Goal: Task Accomplishment & Management: Manage account settings

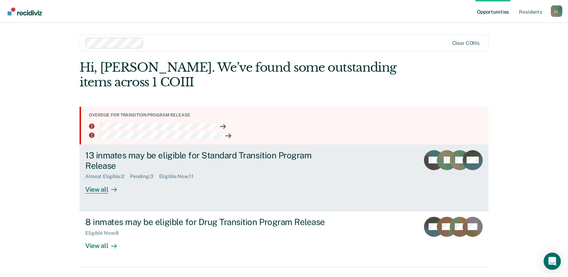
click at [94, 191] on div "View all" at bounding box center [105, 186] width 40 height 14
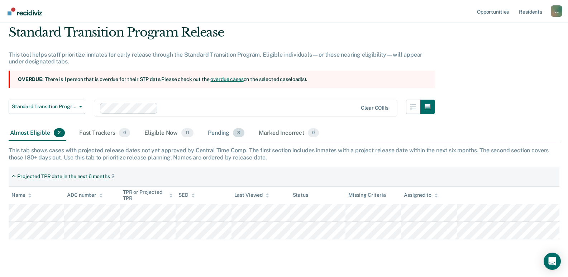
scroll to position [38, 0]
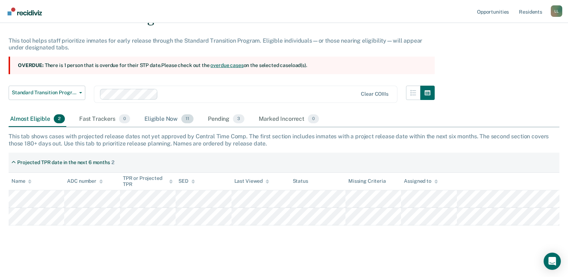
click at [162, 116] on div "Eligible Now 11" at bounding box center [169, 119] width 52 height 16
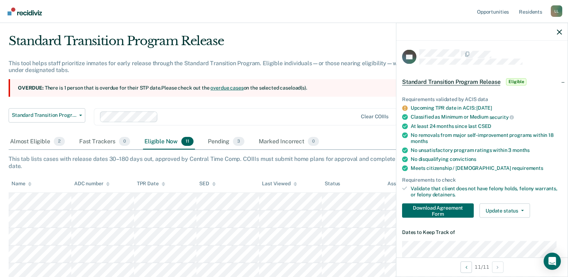
scroll to position [0, 0]
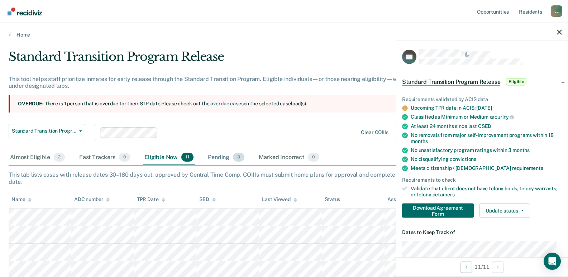
click at [218, 157] on div "Pending 3" at bounding box center [225, 158] width 39 height 16
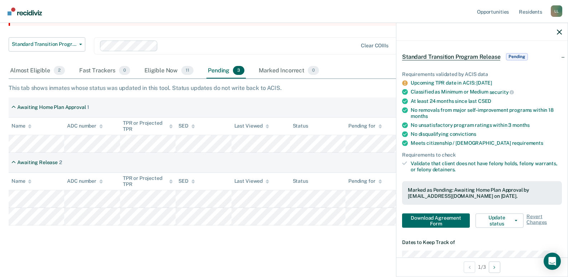
scroll to position [36, 0]
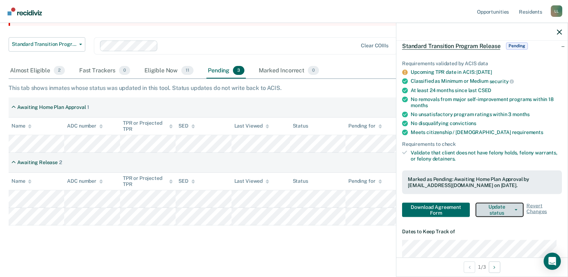
click at [514, 209] on icon "button" at bounding box center [515, 209] width 3 height 1
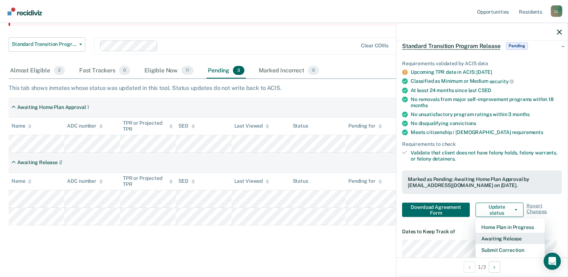
click at [507, 239] on button "Awaiting Release" at bounding box center [509, 238] width 69 height 11
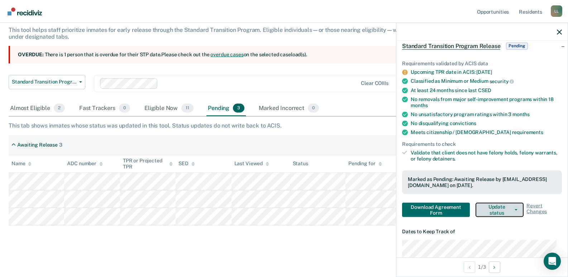
scroll to position [49, 0]
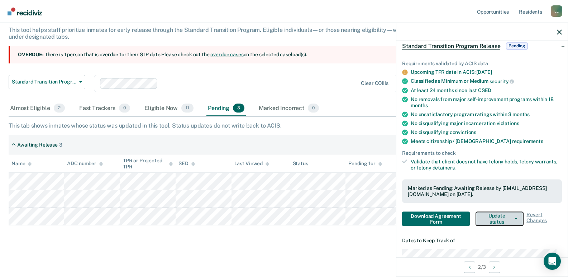
click at [496, 216] on button "Update status" at bounding box center [499, 218] width 48 height 14
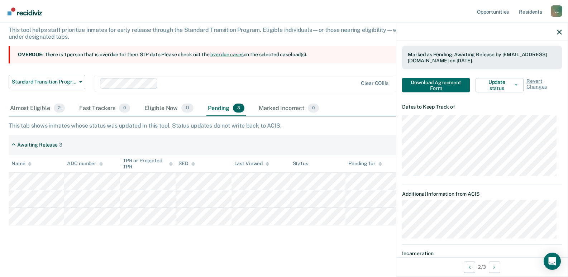
scroll to position [173, 0]
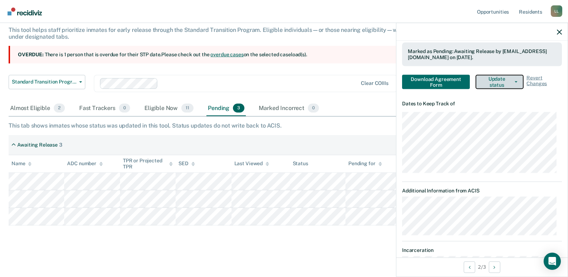
click at [512, 80] on button "Update status" at bounding box center [499, 82] width 48 height 14
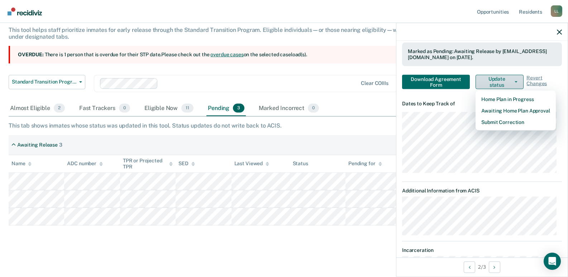
click at [512, 80] on button "Update status" at bounding box center [499, 82] width 48 height 14
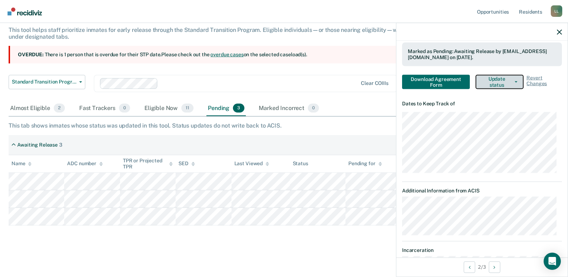
click at [512, 80] on button "Update status" at bounding box center [499, 82] width 48 height 14
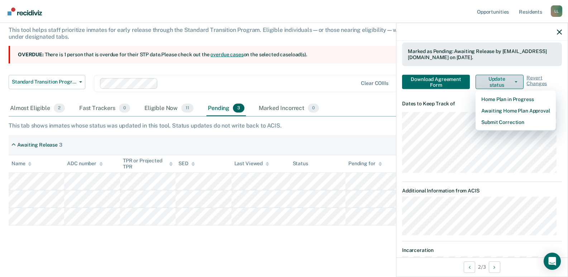
click at [512, 80] on button "Update status" at bounding box center [499, 82] width 48 height 14
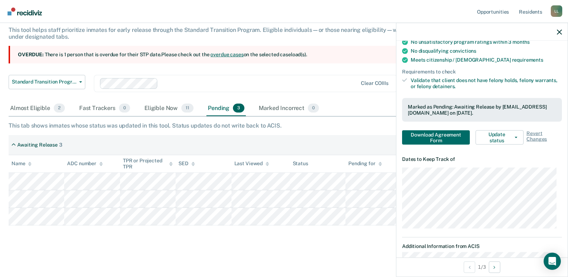
scroll to position [92, 0]
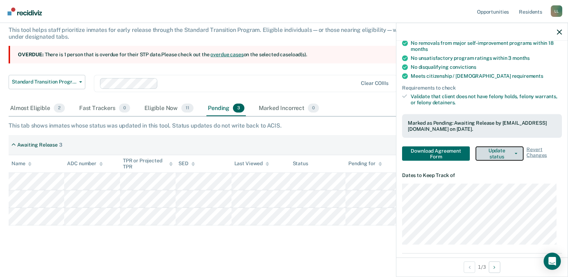
click at [510, 154] on button "Update status" at bounding box center [499, 153] width 48 height 14
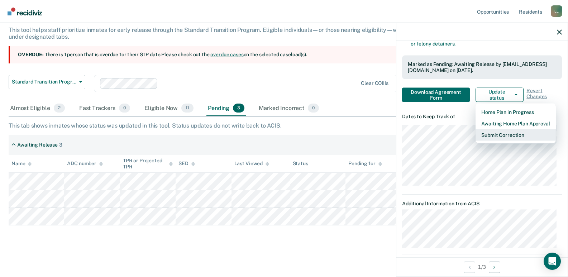
scroll to position [164, 0]
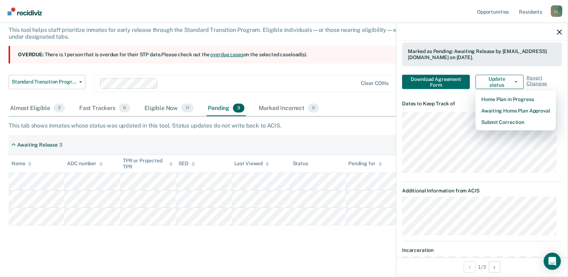
click at [373, 138] on div "Awaiting Release 3" at bounding box center [284, 145] width 551 height 20
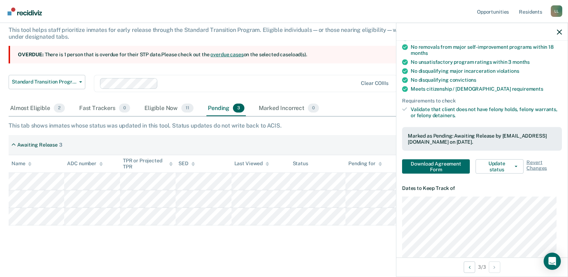
scroll to position [107, 0]
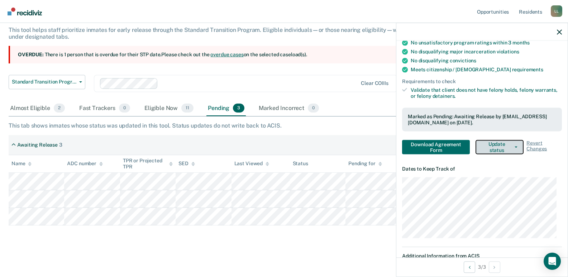
click at [498, 147] on button "Update status" at bounding box center [499, 147] width 48 height 14
click at [530, 142] on span "Revert Changes" at bounding box center [543, 147] width 35 height 14
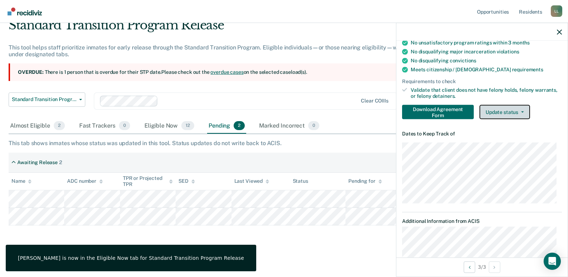
click at [506, 112] on button "Update status" at bounding box center [504, 112] width 51 height 14
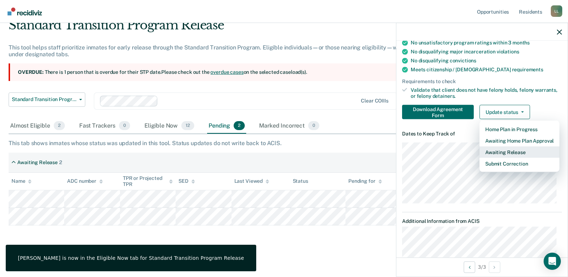
click at [508, 151] on button "Awaiting Release" at bounding box center [519, 151] width 80 height 11
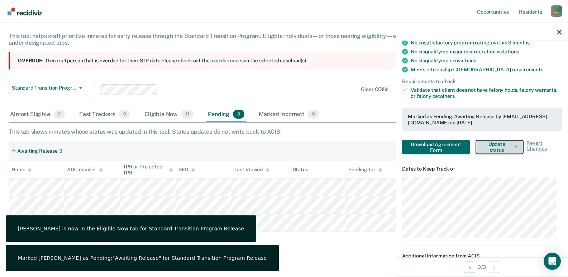
scroll to position [49, 0]
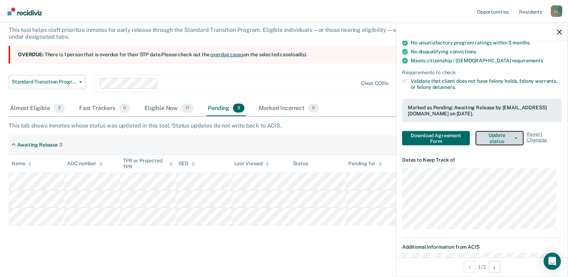
click at [502, 138] on button "Update status" at bounding box center [499, 138] width 48 height 14
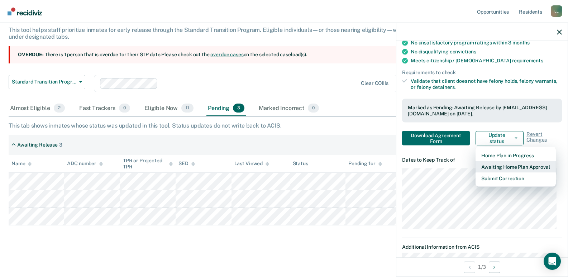
click at [507, 166] on button "Awaiting Home Plan Approval" at bounding box center [515, 166] width 80 height 11
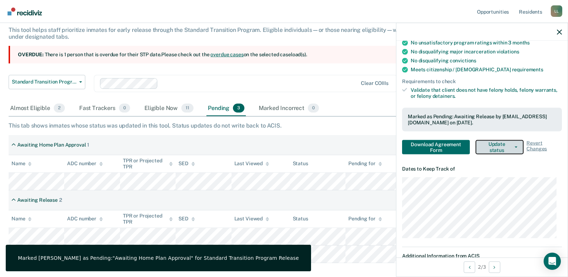
click at [507, 146] on button "Update status" at bounding box center [499, 147] width 48 height 14
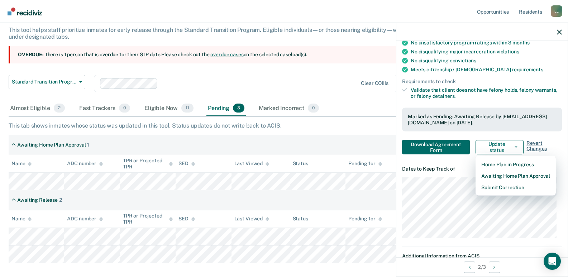
click at [528, 145] on span "Revert Changes" at bounding box center [543, 147] width 35 height 14
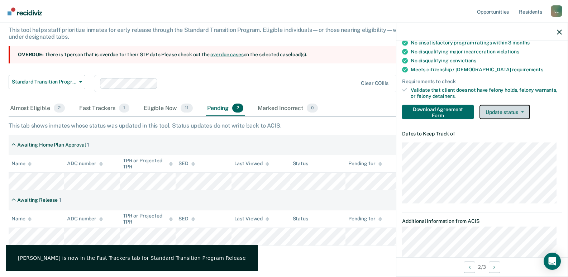
click at [501, 111] on button "Update status" at bounding box center [504, 112] width 51 height 14
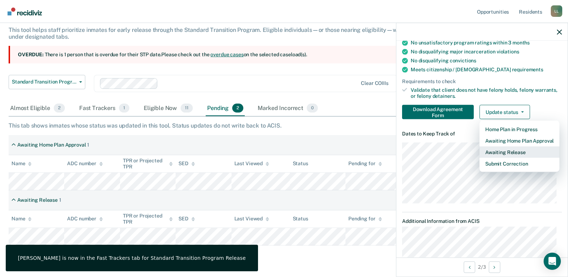
click at [504, 151] on button "Awaiting Release" at bounding box center [519, 151] width 80 height 11
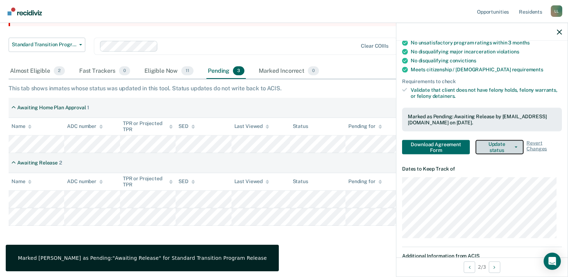
scroll to position [87, 0]
click at [162, 72] on div "Eligible Now 11" at bounding box center [169, 71] width 52 height 16
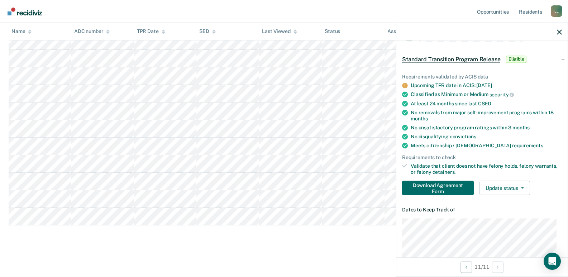
scroll to position [0, 0]
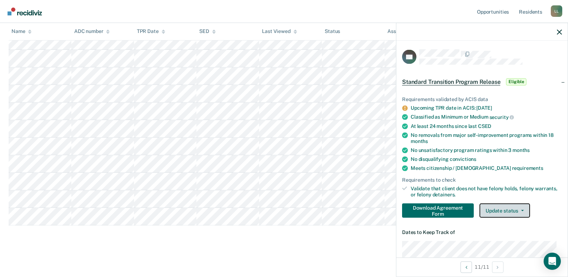
click at [505, 213] on button "Update status" at bounding box center [504, 210] width 51 height 14
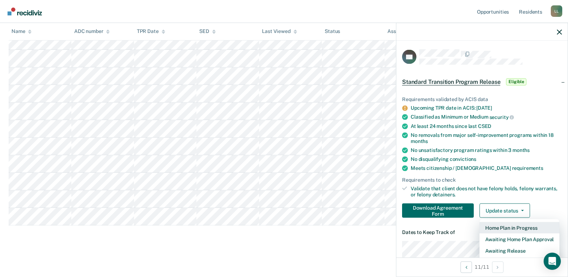
click at [520, 225] on button "Home Plan in Progress" at bounding box center [519, 227] width 80 height 11
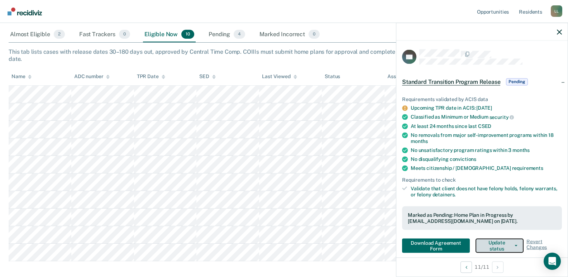
scroll to position [159, 0]
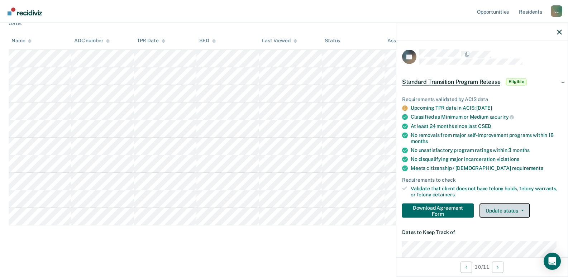
click at [505, 212] on button "Update status" at bounding box center [504, 210] width 51 height 14
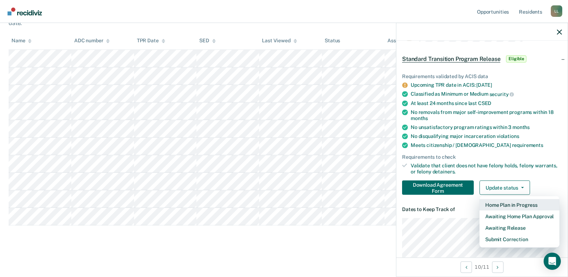
scroll to position [36, 0]
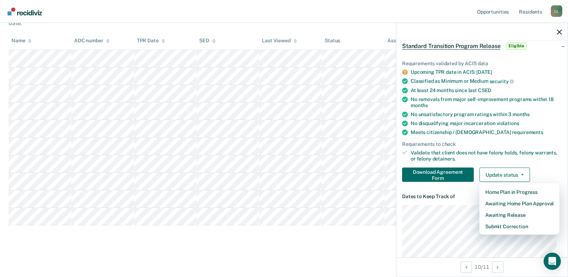
click at [547, 171] on div "Download Agreement Form Update status Home Plan in Progress Awaiting Home Plan …" at bounding box center [482, 174] width 160 height 14
